Goal: Task Accomplishment & Management: Manage account settings

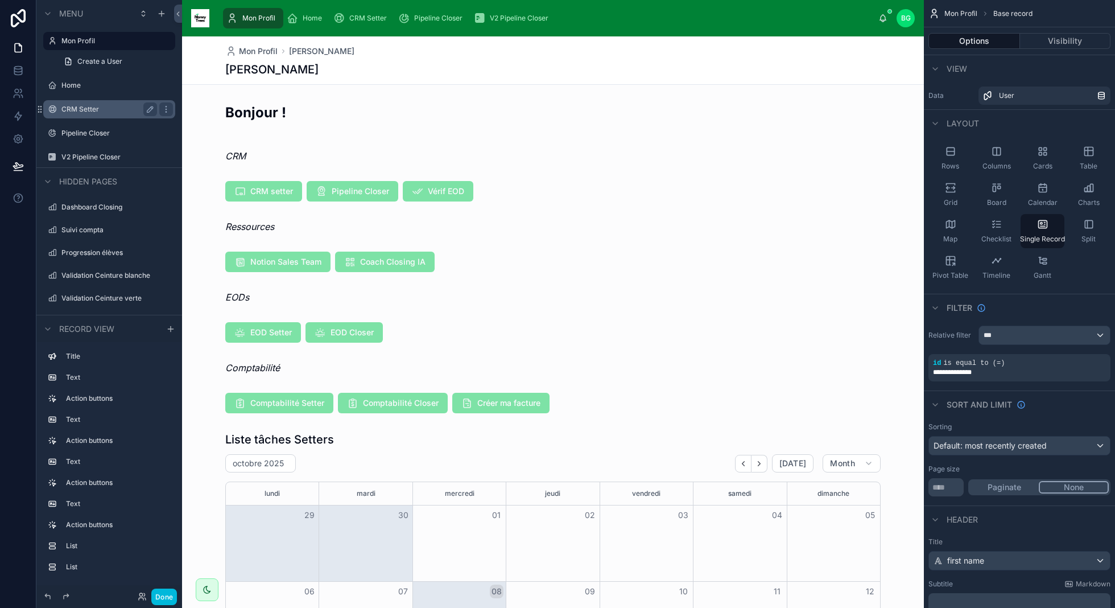
click at [92, 114] on div "CRM Setter" at bounding box center [109, 109] width 96 height 14
click at [92, 108] on label "CRM Setter" at bounding box center [106, 109] width 91 height 9
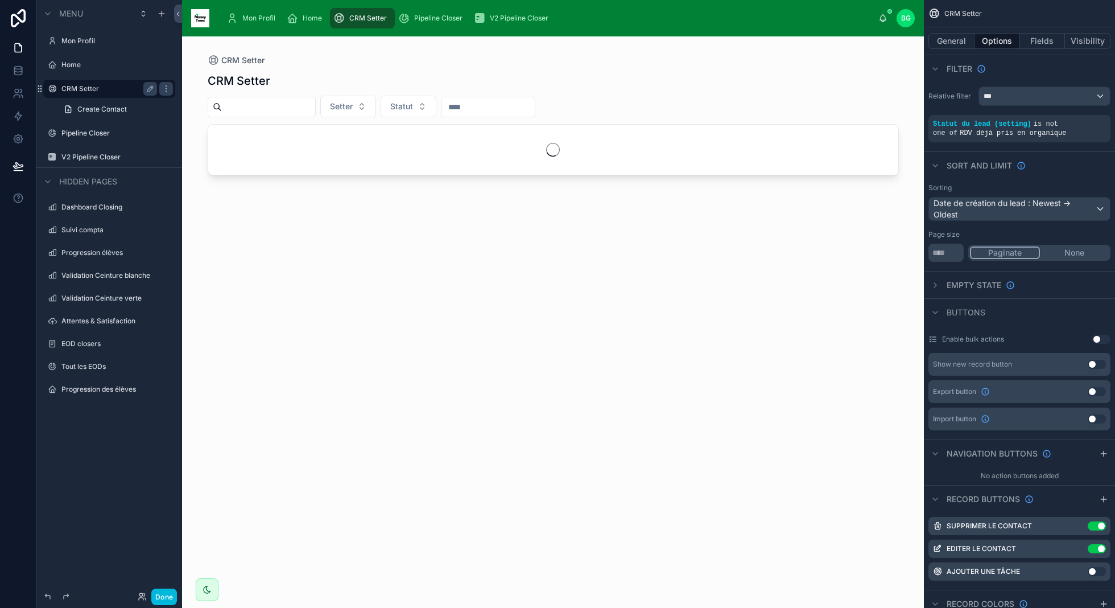
click at [422, 279] on div at bounding box center [554, 315] width 728 height 558
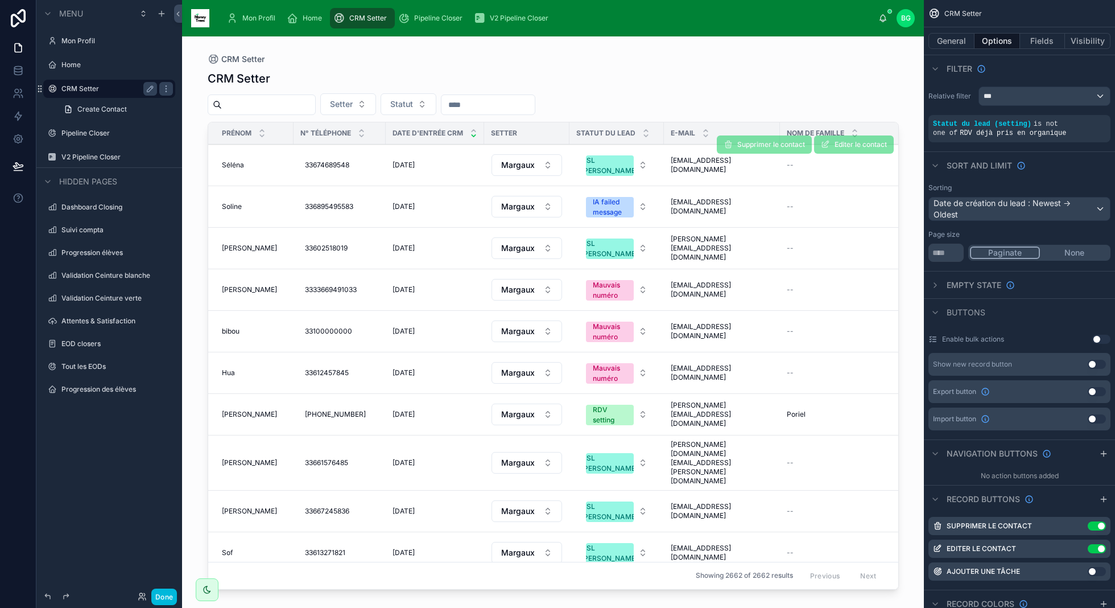
click at [382, 174] on td "33674689548 33674689548" at bounding box center [340, 166] width 92 height 42
click at [278, 165] on div "[PERSON_NAME]" at bounding box center [254, 164] width 65 height 9
click at [1041, 38] on button "Fields" at bounding box center [1043, 41] width 46 height 16
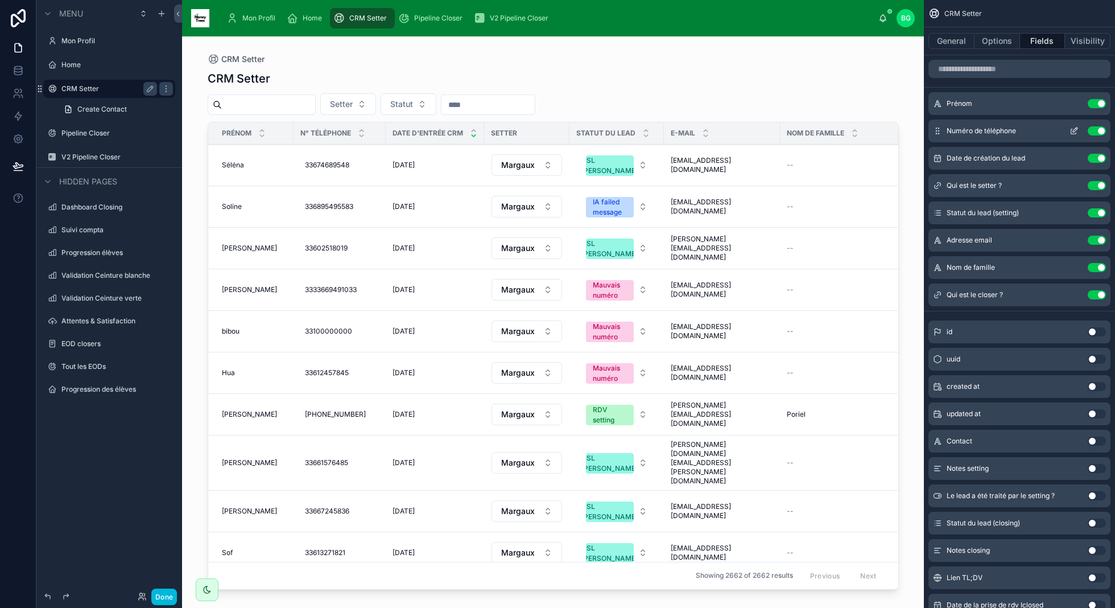
click at [1074, 130] on icon "scrollable content" at bounding box center [1075, 129] width 5 height 5
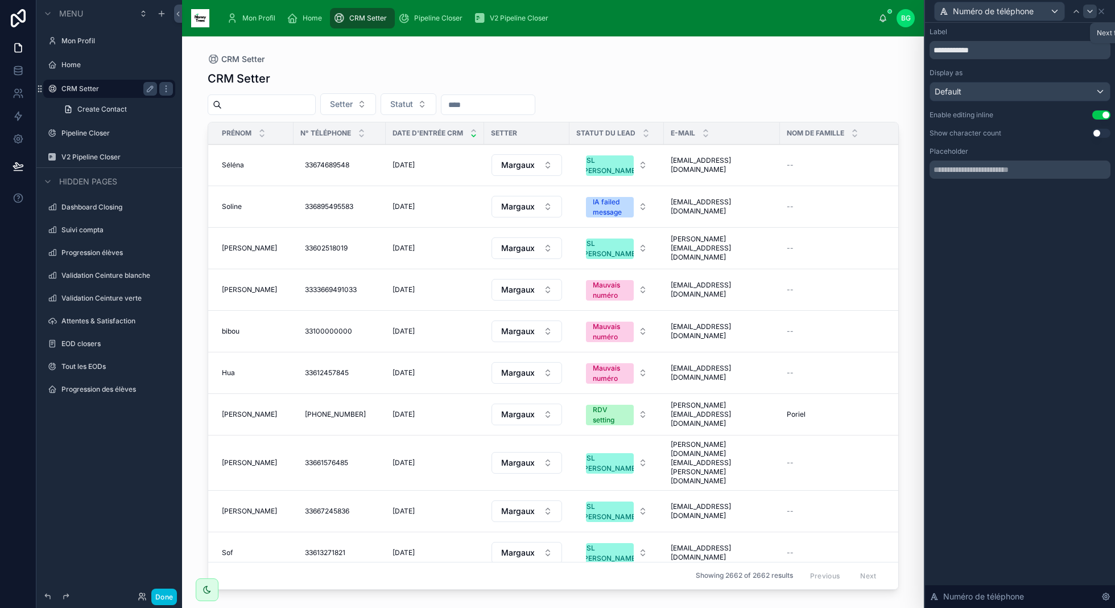
click at [1087, 12] on icon at bounding box center [1090, 11] width 9 height 9
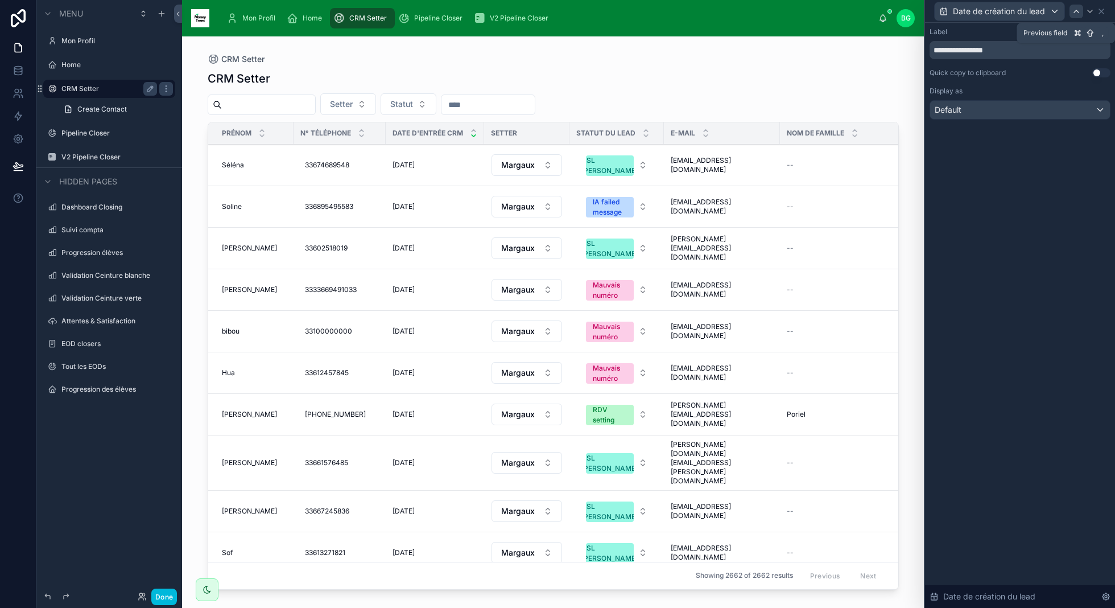
click at [1076, 14] on icon at bounding box center [1076, 11] width 9 height 9
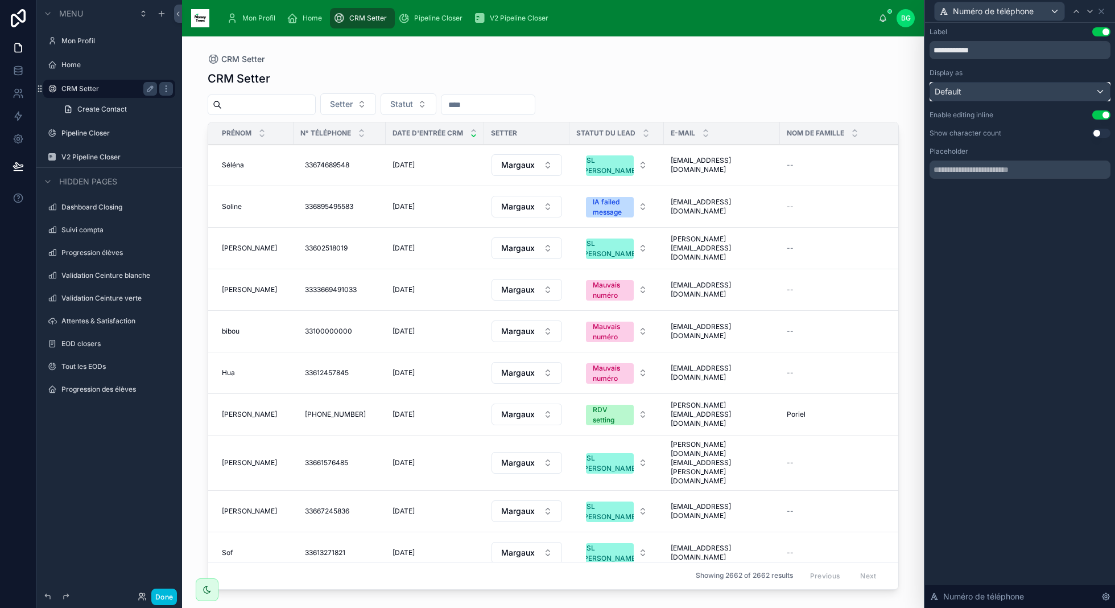
click at [1061, 94] on div "Default" at bounding box center [1020, 92] width 180 height 18
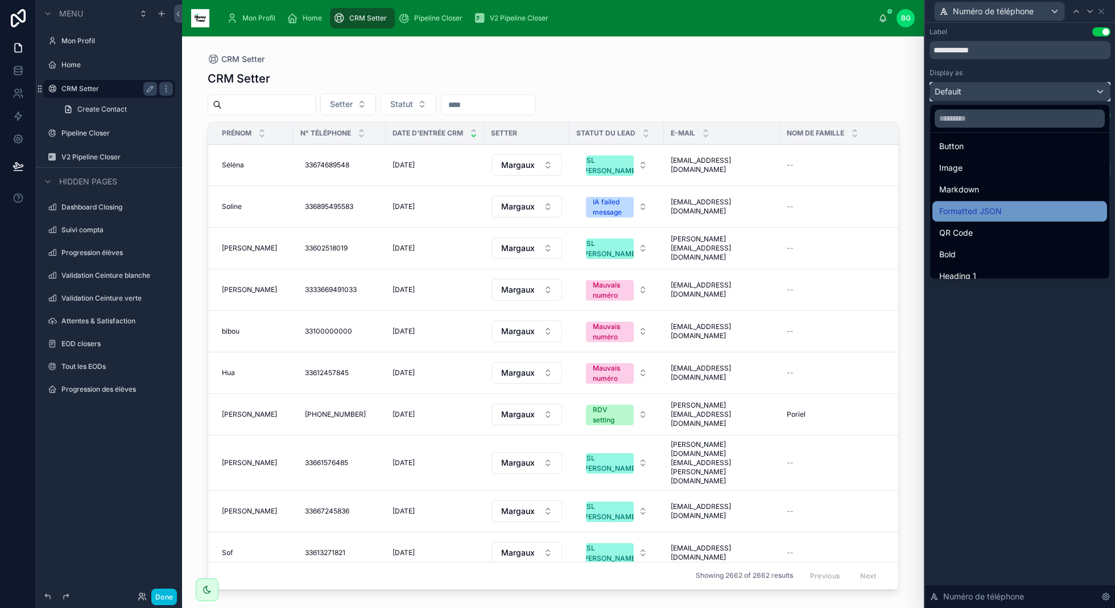
scroll to position [5, 0]
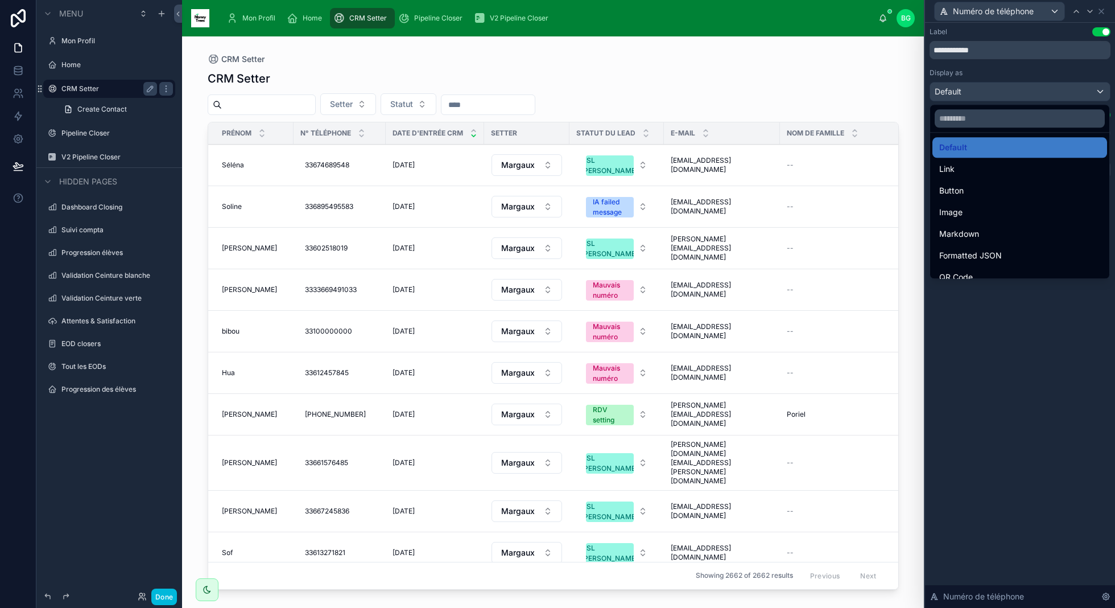
click at [1010, 67] on div at bounding box center [1020, 304] width 190 height 608
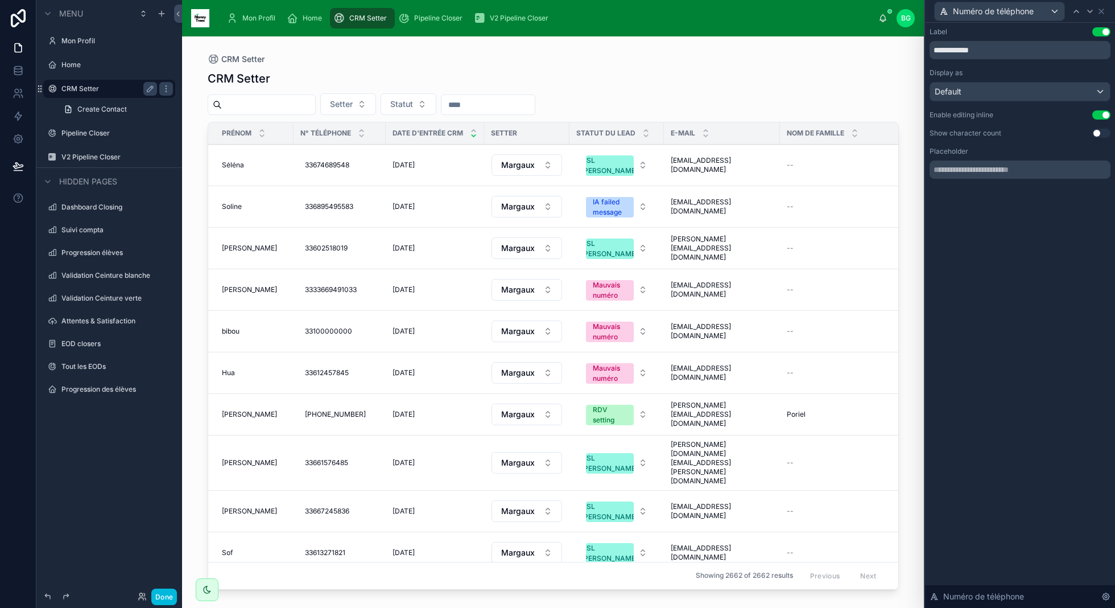
click at [1102, 32] on button "Use setting" at bounding box center [1102, 31] width 18 height 9
click at [1101, 118] on button "Use setting" at bounding box center [1102, 114] width 18 height 9
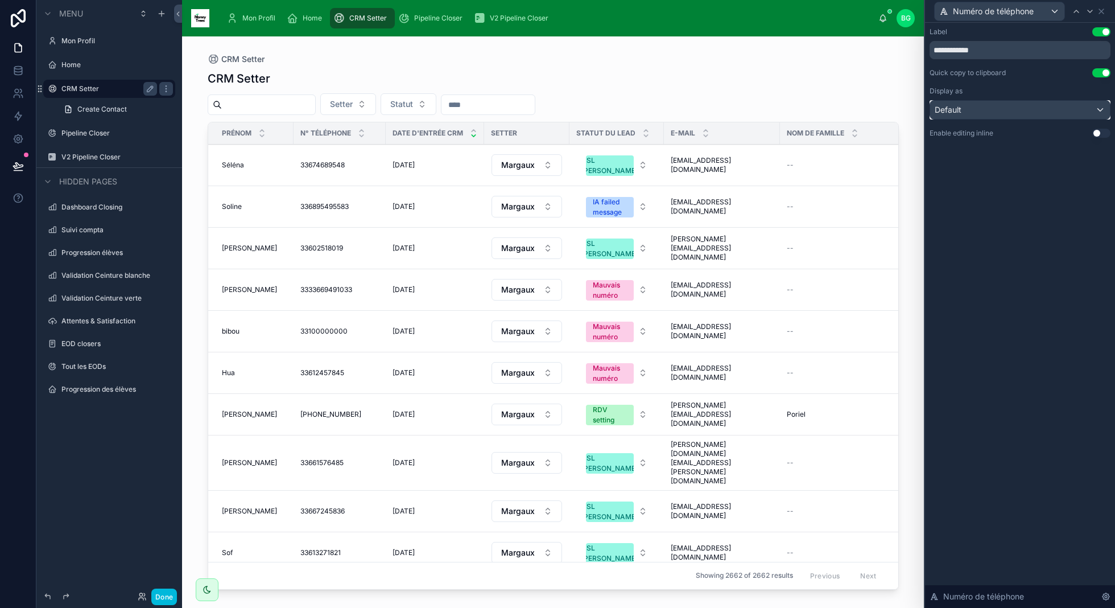
click at [1101, 118] on div "Default" at bounding box center [1020, 110] width 180 height 18
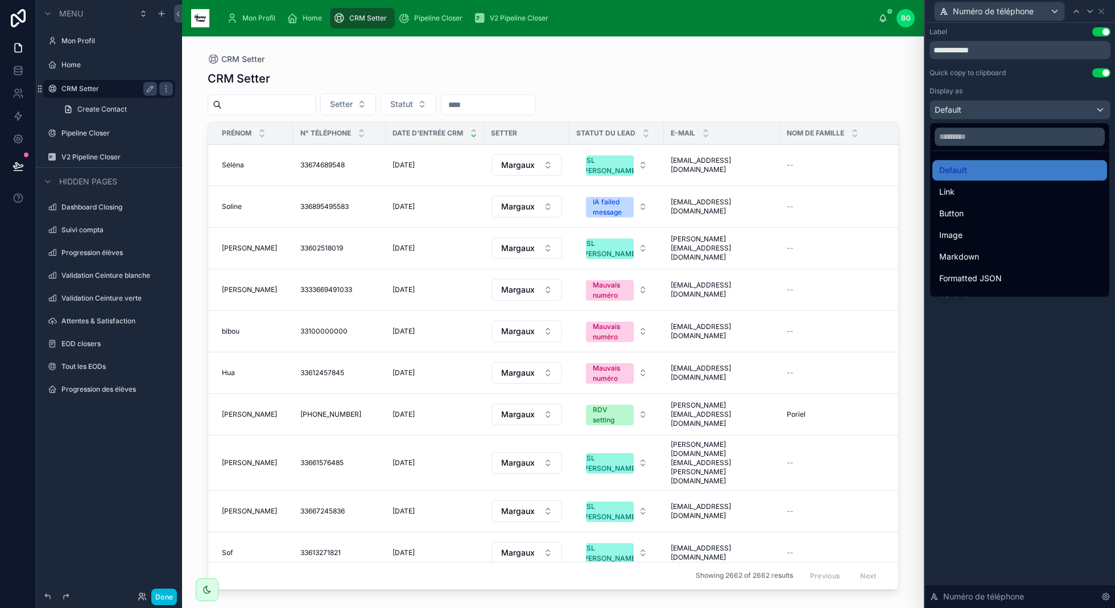
click at [1070, 91] on div at bounding box center [1020, 304] width 190 height 608
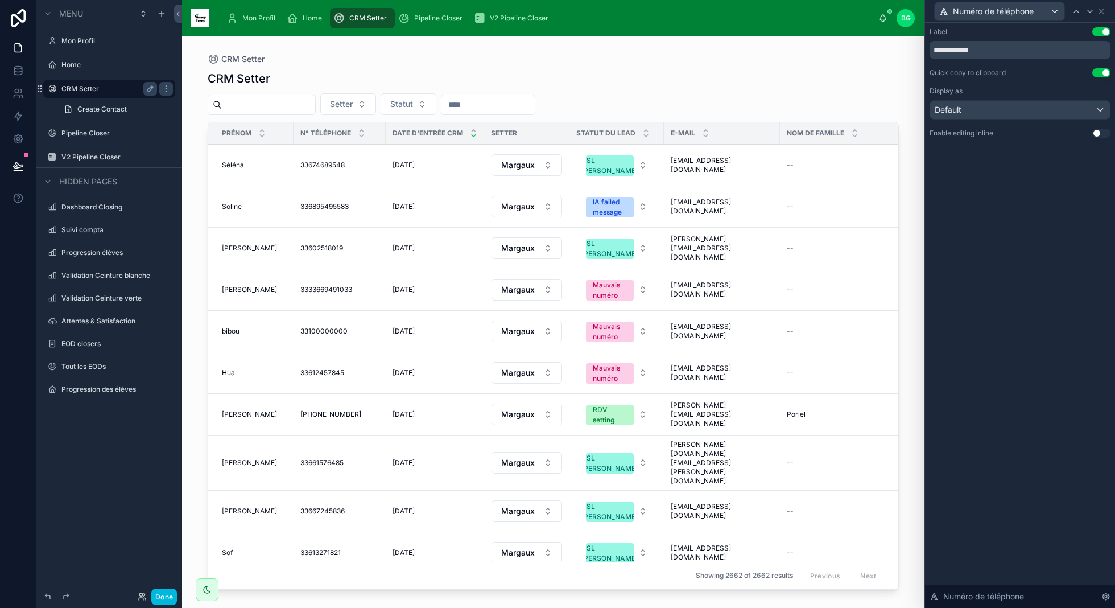
click at [1101, 131] on button "Use setting" at bounding box center [1102, 133] width 18 height 9
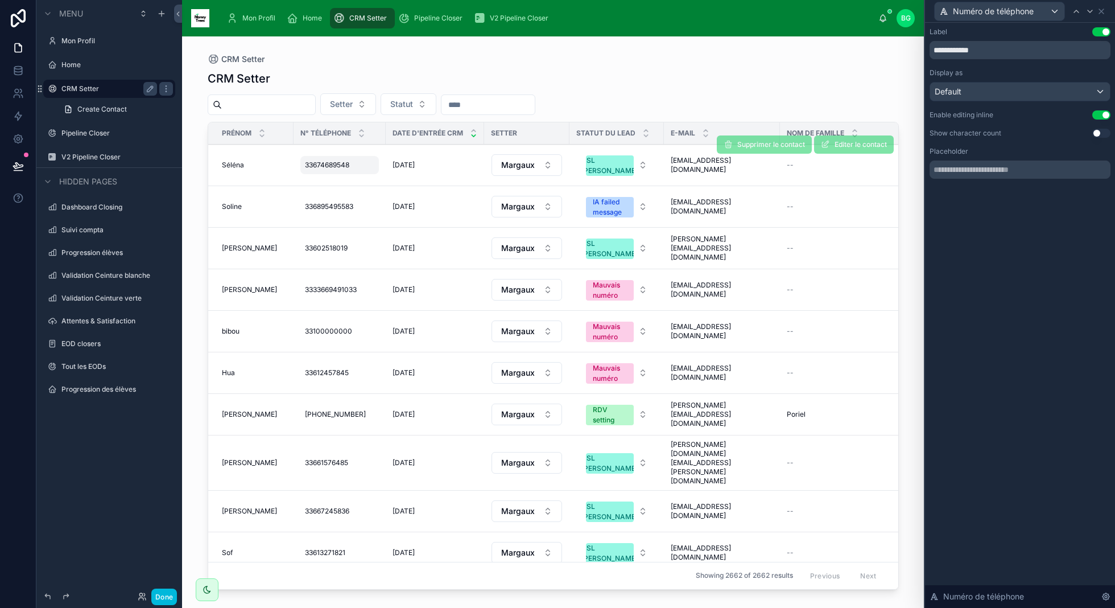
click at [359, 166] on div "33674689548 33674689548" at bounding box center [339, 165] width 79 height 18
